Goal: Task Accomplishment & Management: Manage account settings

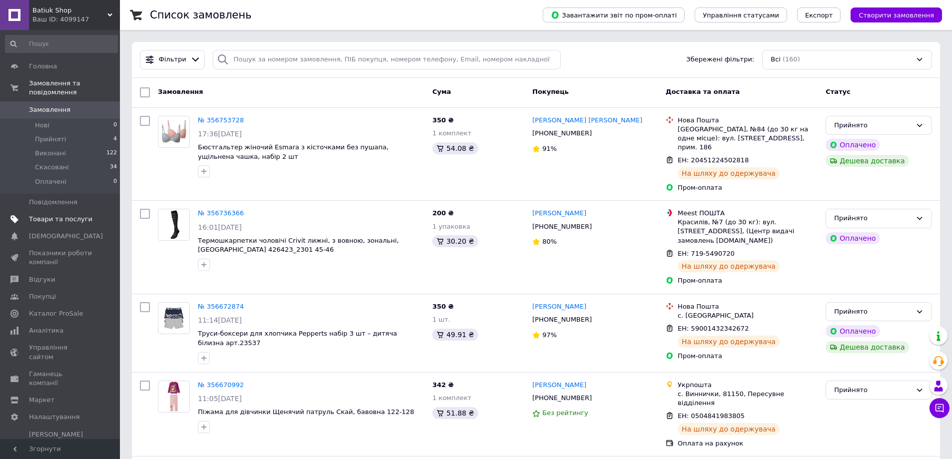
click at [84, 215] on span "Товари та послуги" at bounding box center [60, 219] width 63 height 9
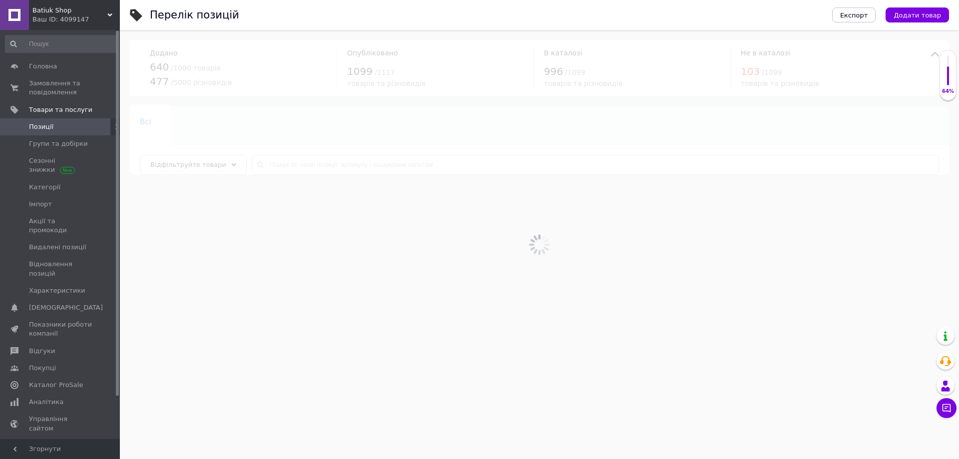
click at [231, 166] on icon at bounding box center [233, 164] width 5 height 5
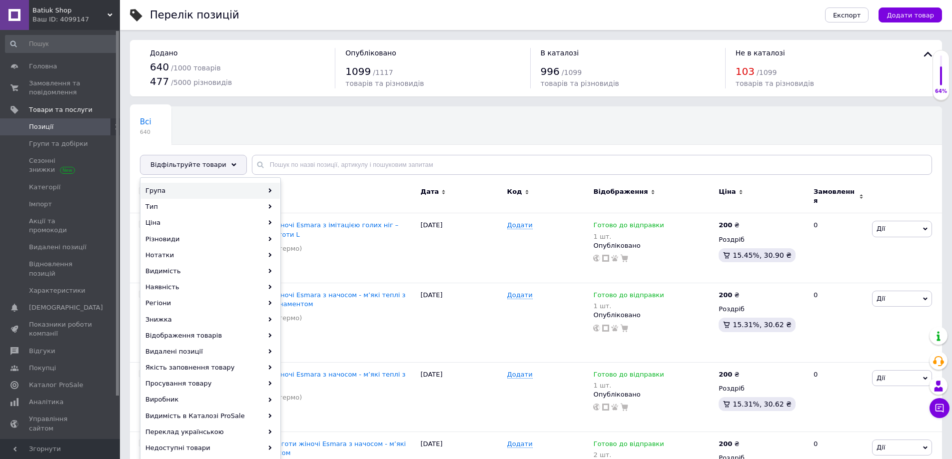
click at [187, 192] on div "Група" at bounding box center [210, 191] width 139 height 16
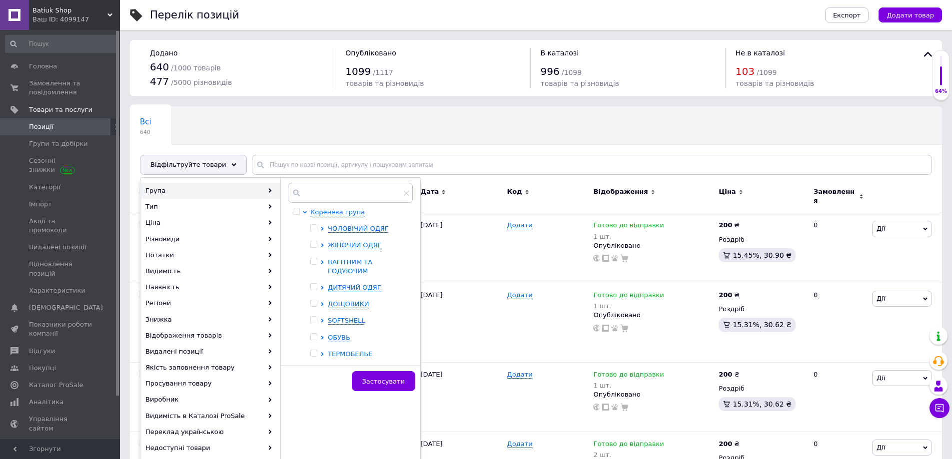
click at [351, 267] on span "ВАГІТНИМ ТА ГОДУЮЧИМ" at bounding box center [350, 266] width 44 height 16
click at [361, 321] on span "Бюстгальтери для годування" at bounding box center [370, 318] width 50 height 16
checkbox input "true"
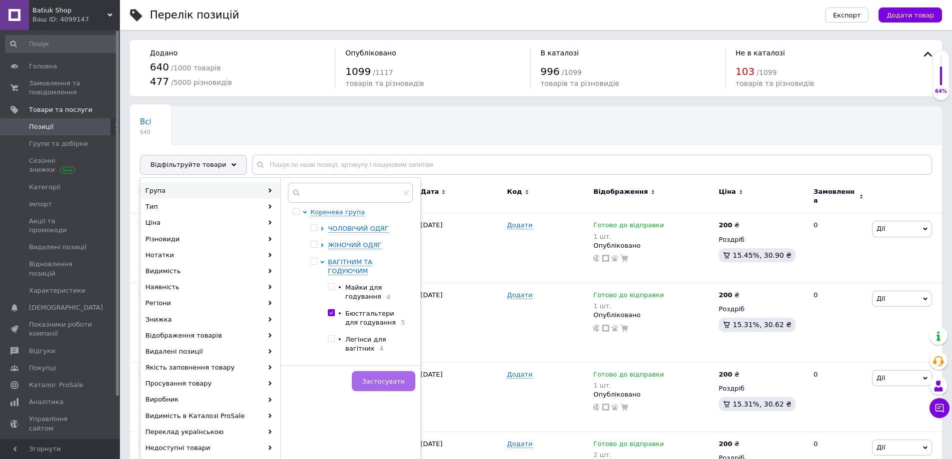
click at [384, 384] on span "Застосувати" at bounding box center [383, 381] width 42 height 7
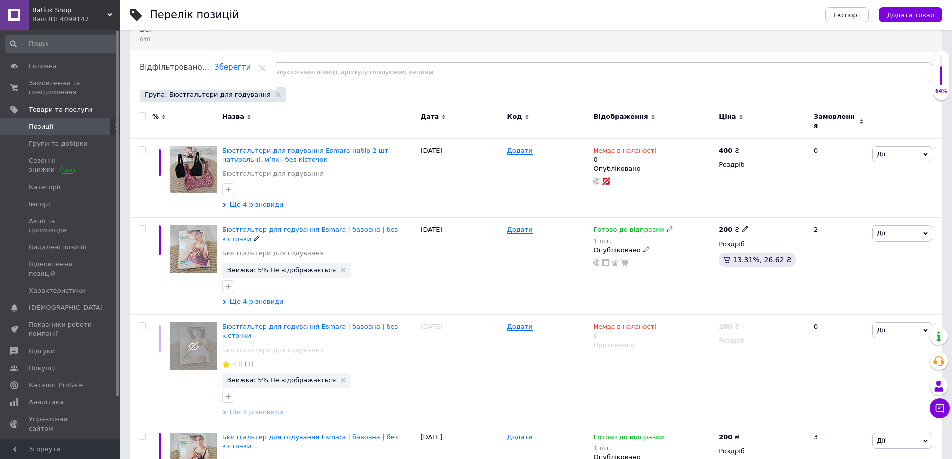
scroll to position [100, 0]
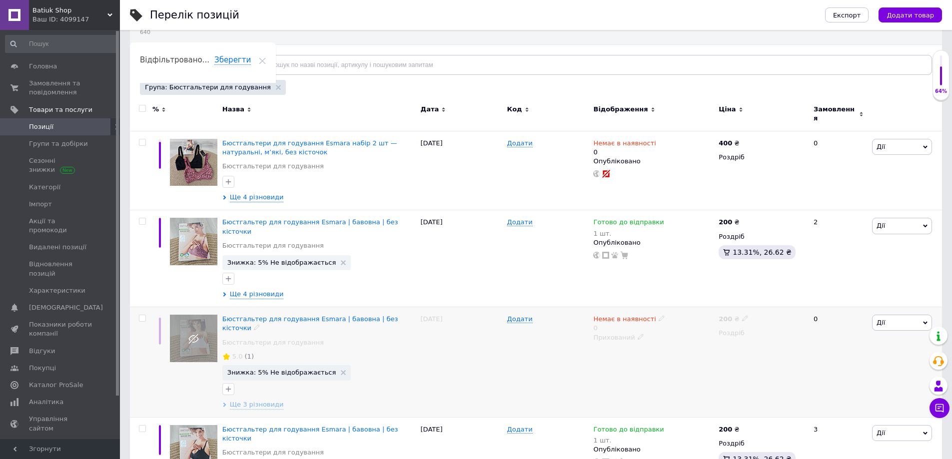
click at [637, 334] on use at bounding box center [639, 336] width 5 height 5
click at [625, 350] on li "Опубліковано" at bounding box center [651, 357] width 124 height 14
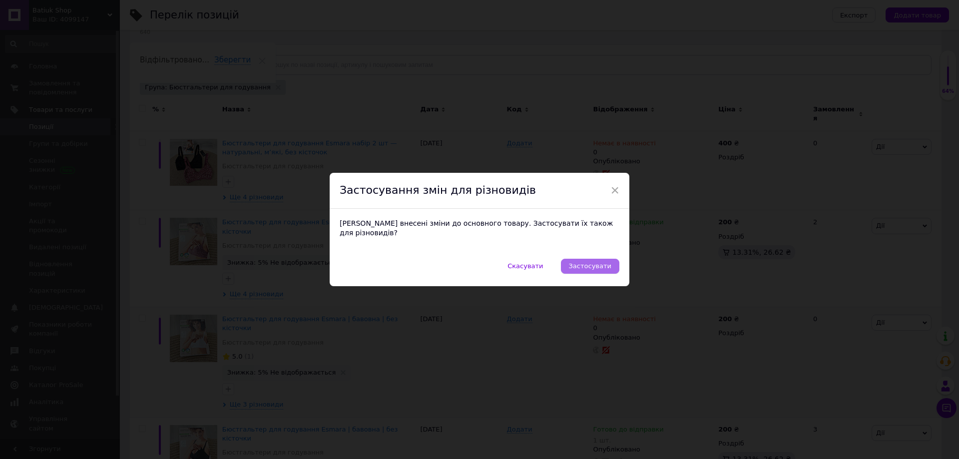
click at [599, 262] on span "Застосувати" at bounding box center [590, 265] width 42 height 7
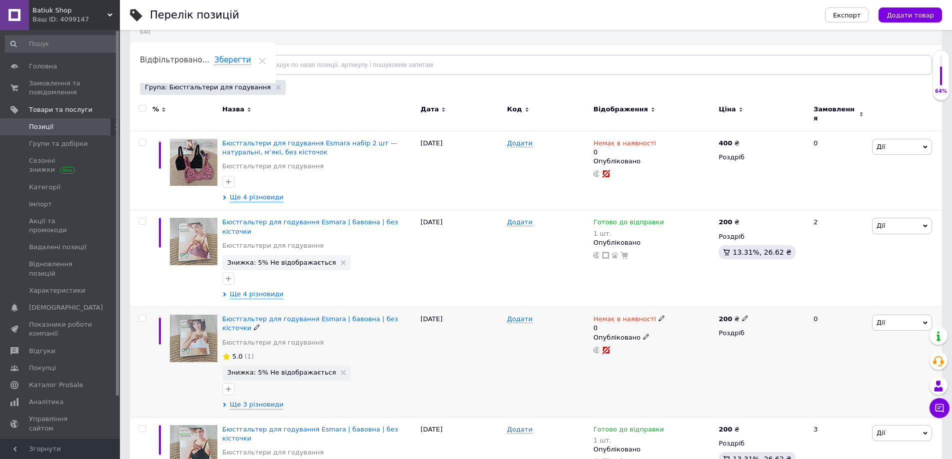
click at [878, 315] on span "Дії" at bounding box center [902, 323] width 60 height 16
click at [834, 420] on li "Приховати" at bounding box center [865, 427] width 132 height 14
click at [253, 92] on div "Група: Бюстгальтери для годування" at bounding box center [213, 87] width 146 height 15
click at [276, 87] on icon at bounding box center [278, 87] width 5 height 5
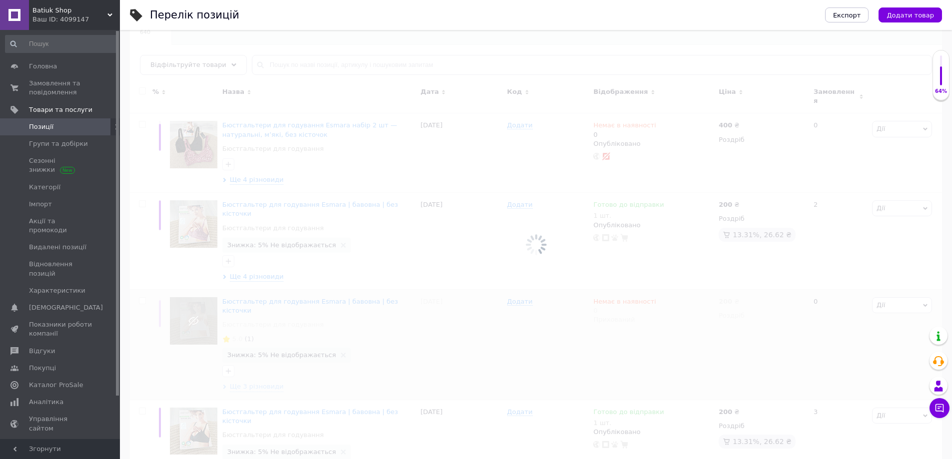
click at [221, 64] on div at bounding box center [536, 244] width 832 height 429
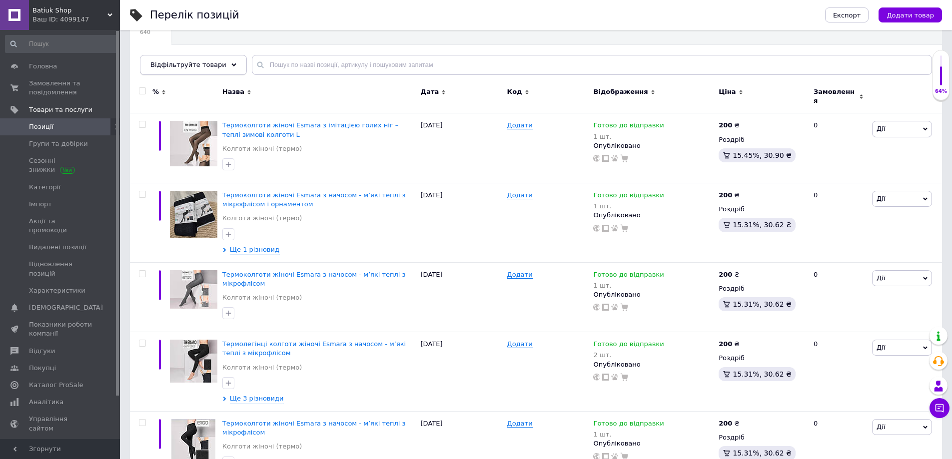
click at [231, 66] on icon at bounding box center [233, 64] width 5 height 5
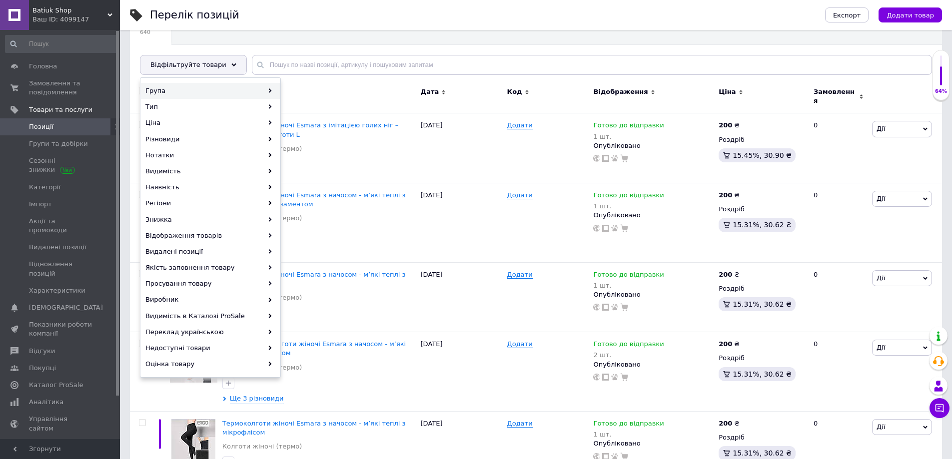
click at [175, 88] on div "Група" at bounding box center [210, 91] width 139 height 16
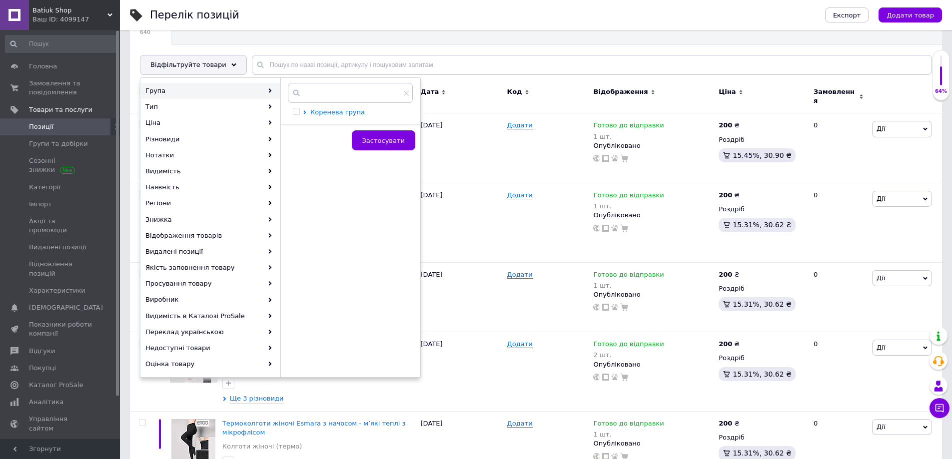
click at [326, 112] on span "Коренева група" at bounding box center [337, 111] width 54 height 7
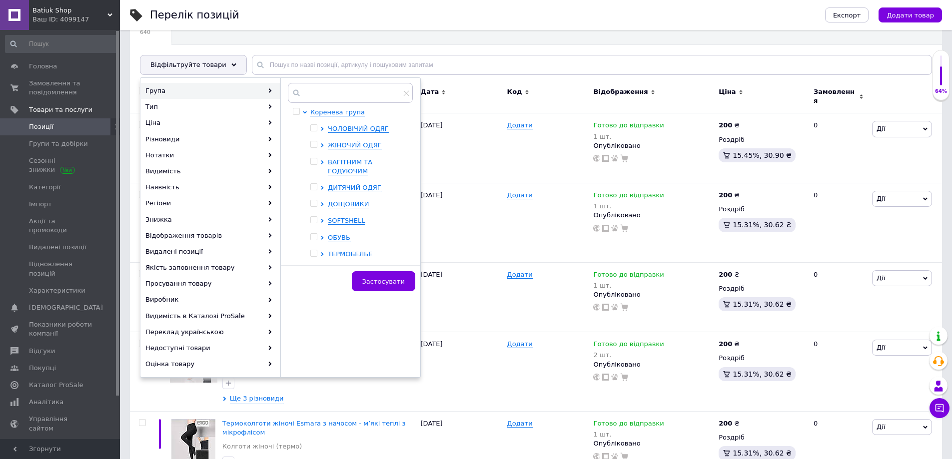
click at [313, 202] on input "checkbox" at bounding box center [313, 203] width 6 height 6
checkbox input "true"
click at [377, 285] on span "Застосувати" at bounding box center [383, 281] width 42 height 7
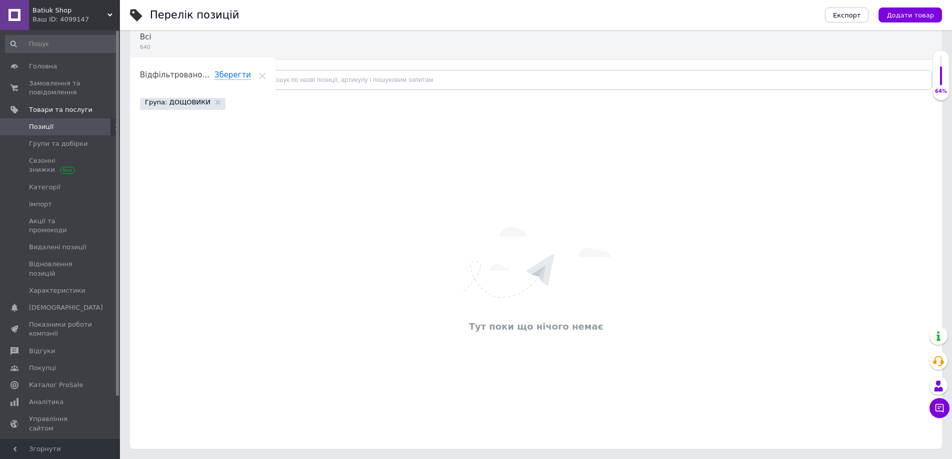
scroll to position [85, 0]
click at [215, 102] on use at bounding box center [217, 102] width 5 height 5
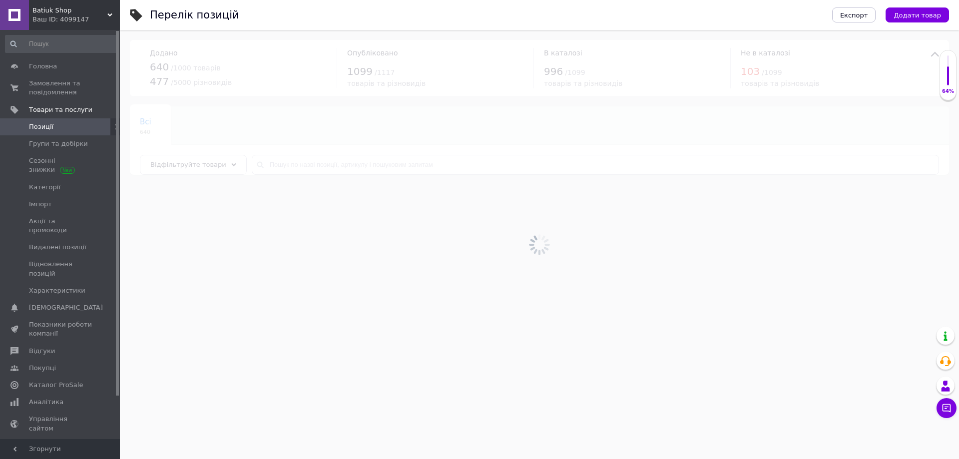
click at [196, 164] on div at bounding box center [539, 244] width 839 height 429
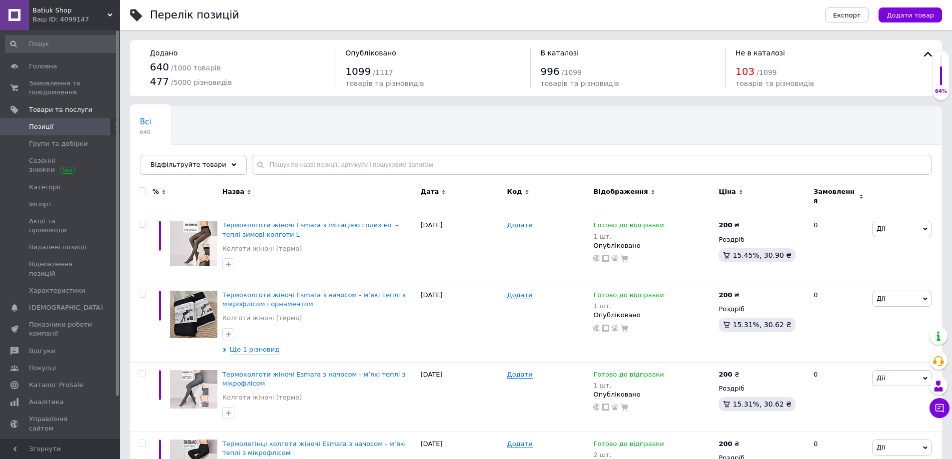
click at [218, 167] on div "Відфільтруйте товари" at bounding box center [193, 165] width 107 height 20
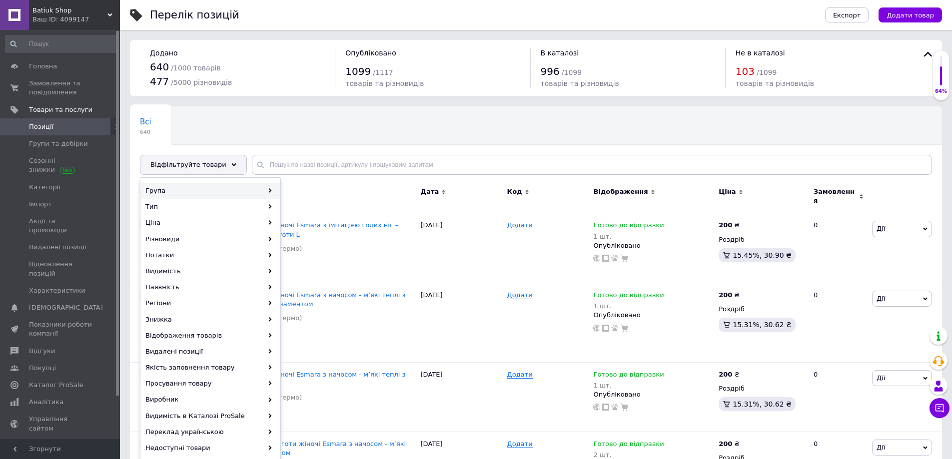
click at [186, 195] on div "Група" at bounding box center [210, 191] width 139 height 16
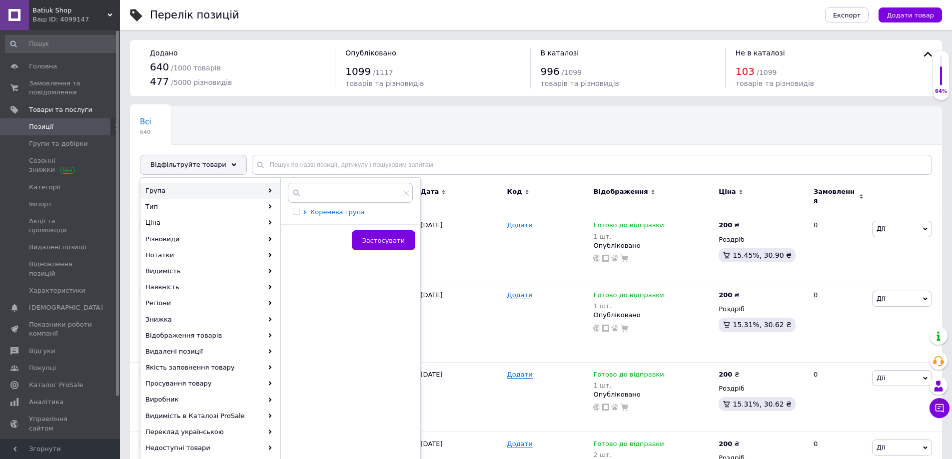
click at [328, 215] on span "Коренева група" at bounding box center [337, 211] width 54 height 7
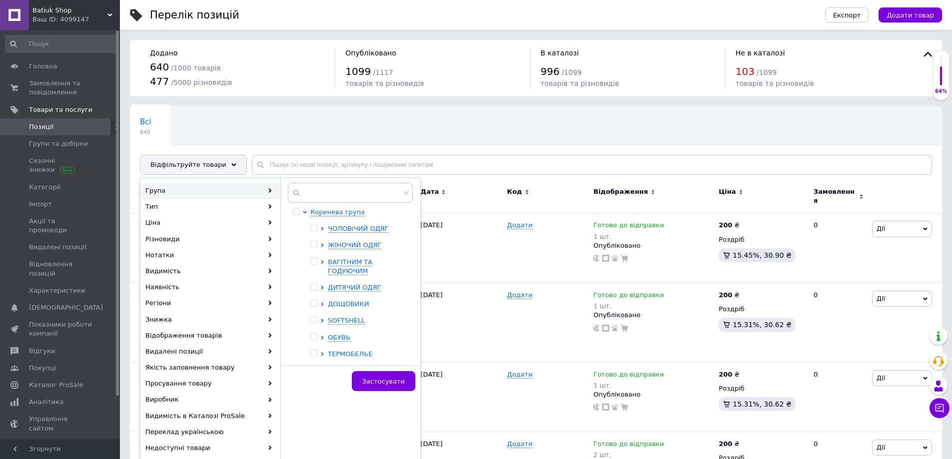
click at [350, 300] on span "ДОЩОВИКИ" at bounding box center [348, 303] width 41 height 7
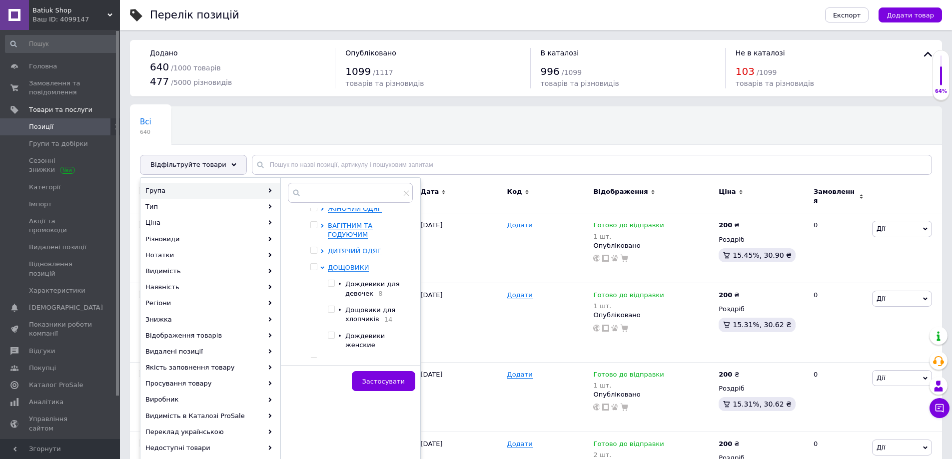
scroll to position [79, 0]
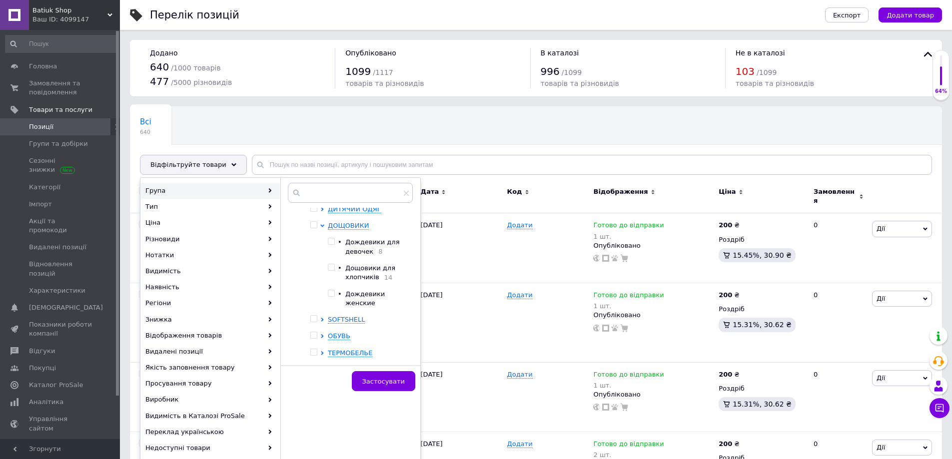
click at [332, 241] on input "checkbox" at bounding box center [331, 241] width 6 height 6
checkbox input "true"
drag, startPoint x: 330, startPoint y: 268, endPoint x: 343, endPoint y: 278, distance: 17.1
click at [330, 268] on input "checkbox" at bounding box center [331, 267] width 6 height 6
checkbox input "true"
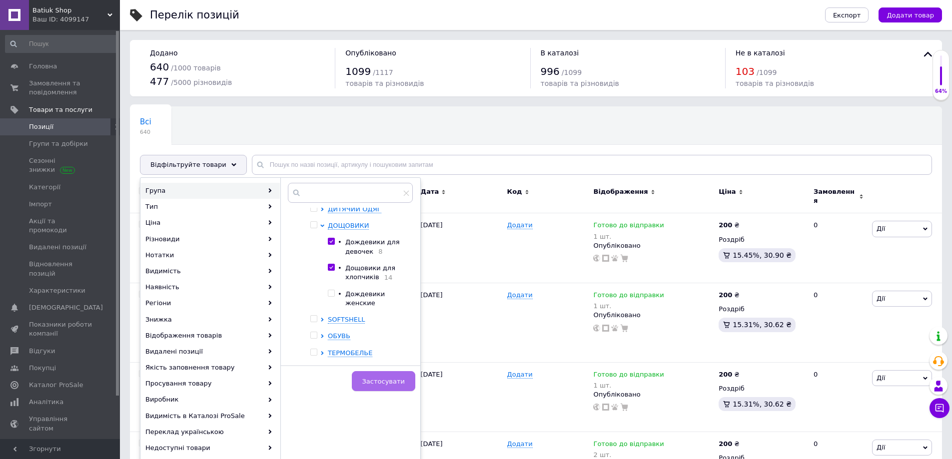
click at [387, 382] on span "Застосувати" at bounding box center [383, 381] width 42 height 7
